Goal: Task Accomplishment & Management: Complete application form

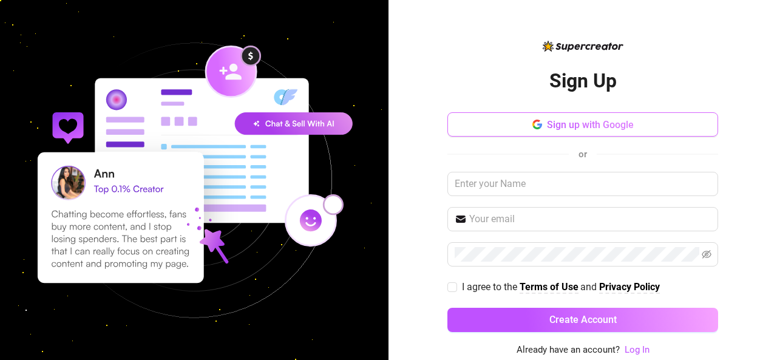
click at [545, 129] on button "Sign up with Google" at bounding box center [582, 124] width 271 height 24
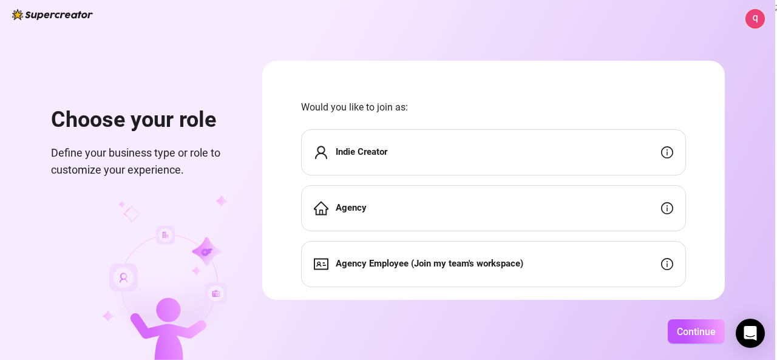
click at [611, 209] on div "Agency" at bounding box center [493, 208] width 385 height 46
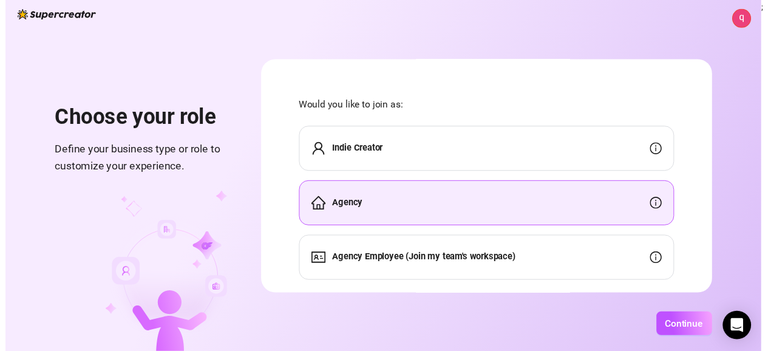
scroll to position [25, 0]
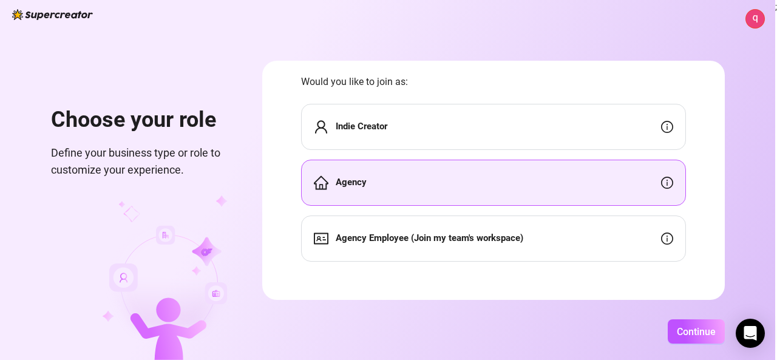
click at [536, 239] on div "Agency Employee (Join my team's workspace)" at bounding box center [493, 238] width 385 height 46
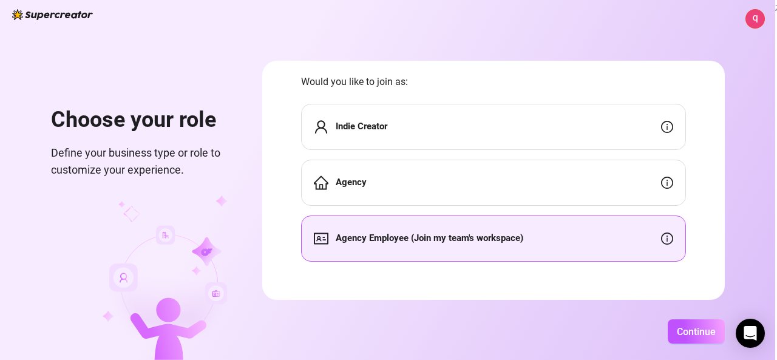
click at [498, 114] on div "Indie Creator" at bounding box center [493, 127] width 385 height 46
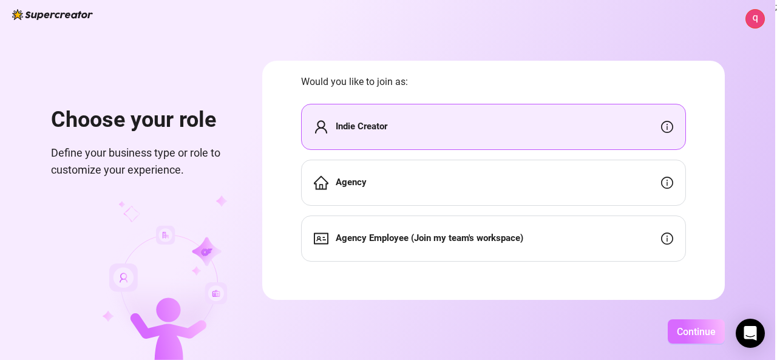
click at [699, 329] on span "Continue" at bounding box center [696, 332] width 39 height 12
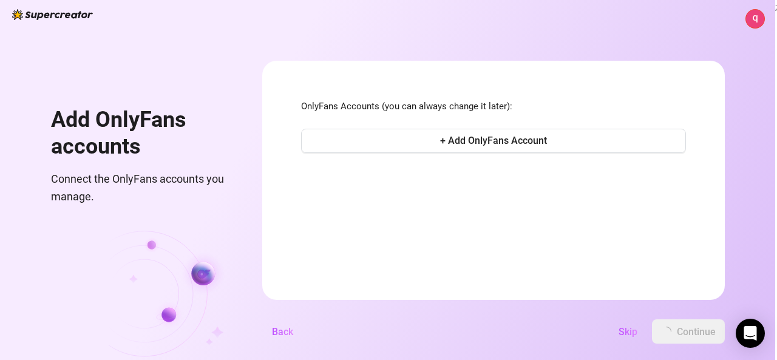
scroll to position [0, 0]
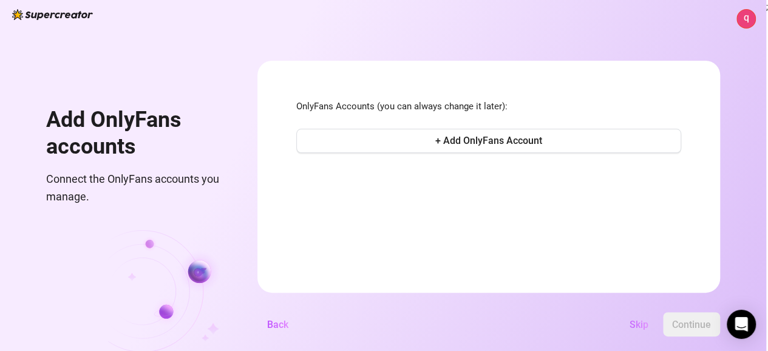
click at [645, 330] on span "Skip" at bounding box center [638, 325] width 19 height 12
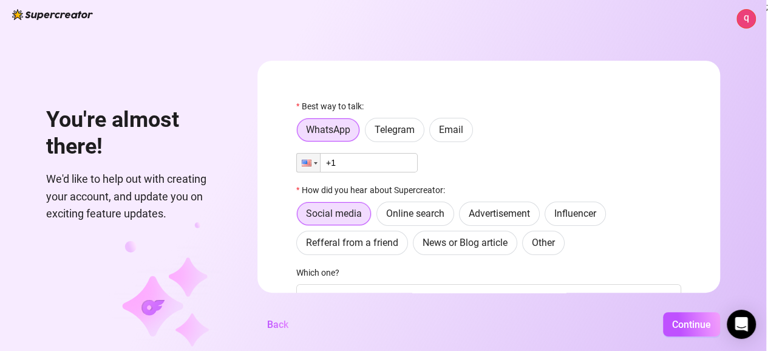
click at [365, 157] on input "+1" at bounding box center [356, 162] width 121 height 19
click at [317, 162] on div at bounding box center [316, 163] width 4 height 2
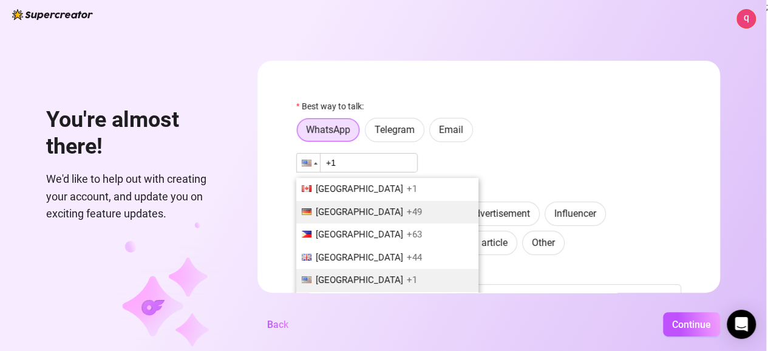
click at [341, 211] on span "[GEOGRAPHIC_DATA]" at bounding box center [359, 211] width 87 height 11
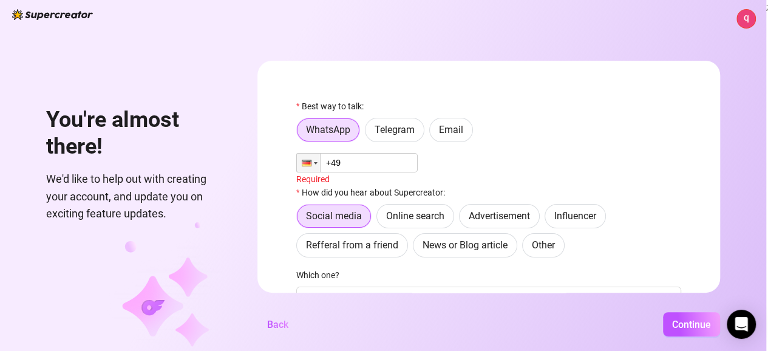
click at [368, 160] on input "+49" at bounding box center [356, 162] width 121 height 19
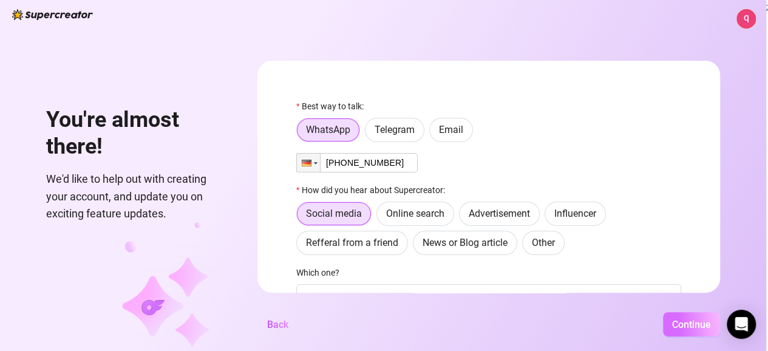
type input "[PHONE_NUMBER]"
click at [696, 330] on span "Continue" at bounding box center [691, 325] width 39 height 12
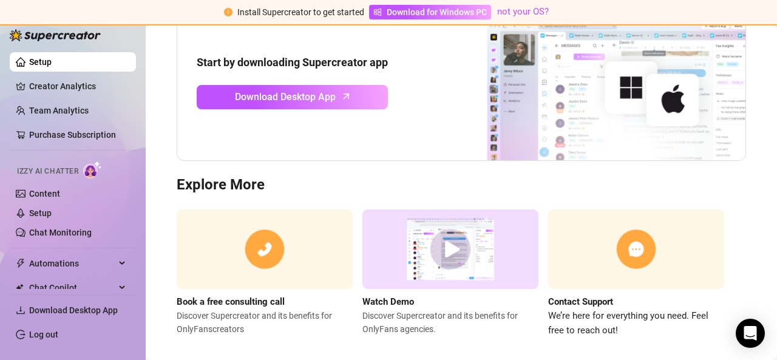
scroll to position [165, 0]
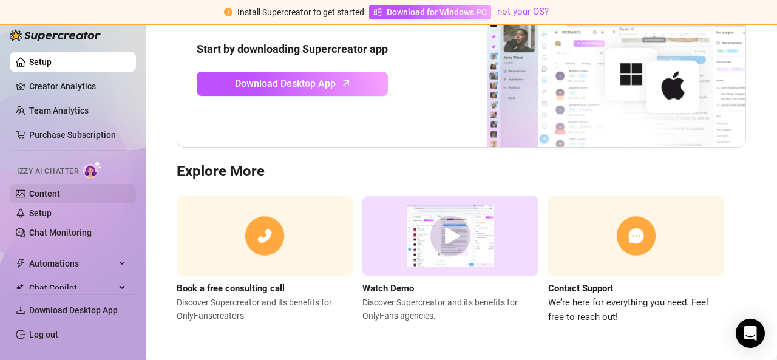
click at [52, 198] on link "Content" at bounding box center [44, 194] width 31 height 10
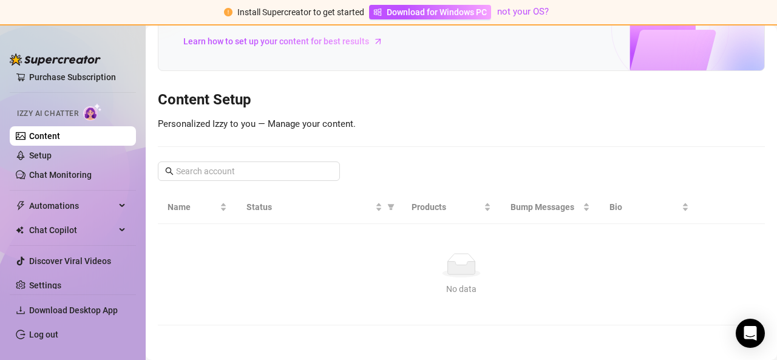
scroll to position [92, 0]
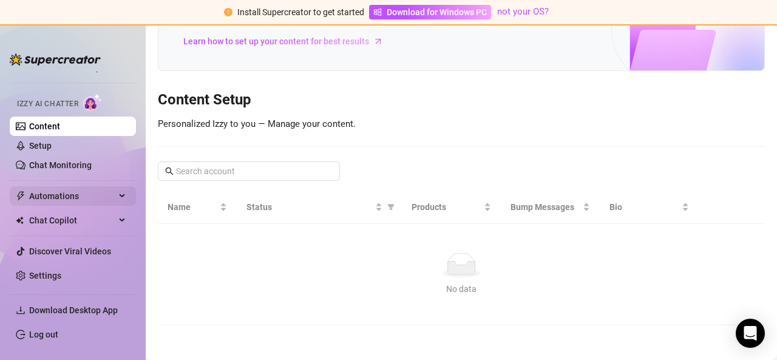
click at [66, 194] on span "Automations" at bounding box center [72, 195] width 86 height 19
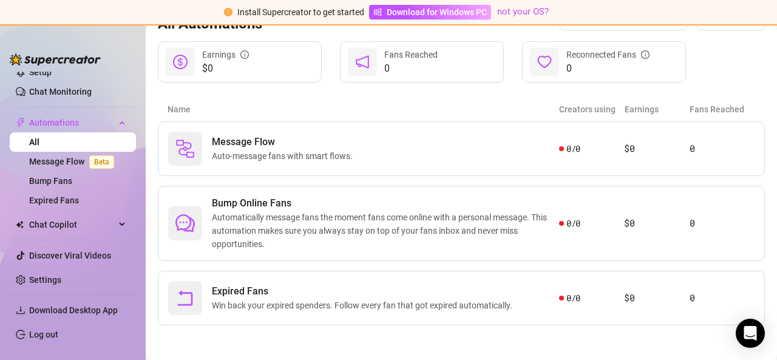
scroll to position [169, 0]
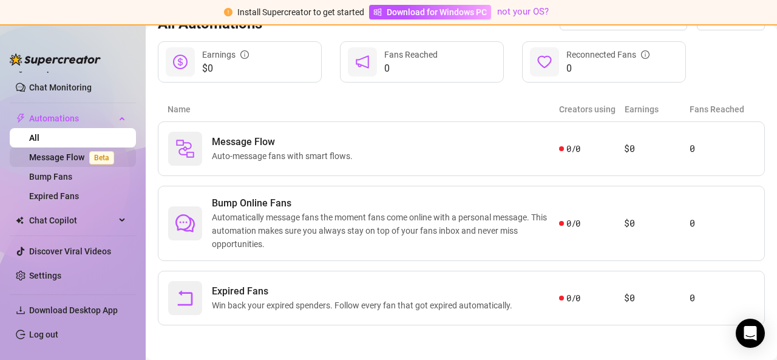
click at [73, 158] on link "Message Flow Beta" at bounding box center [74, 157] width 90 height 10
